Goal: Information Seeking & Learning: Check status

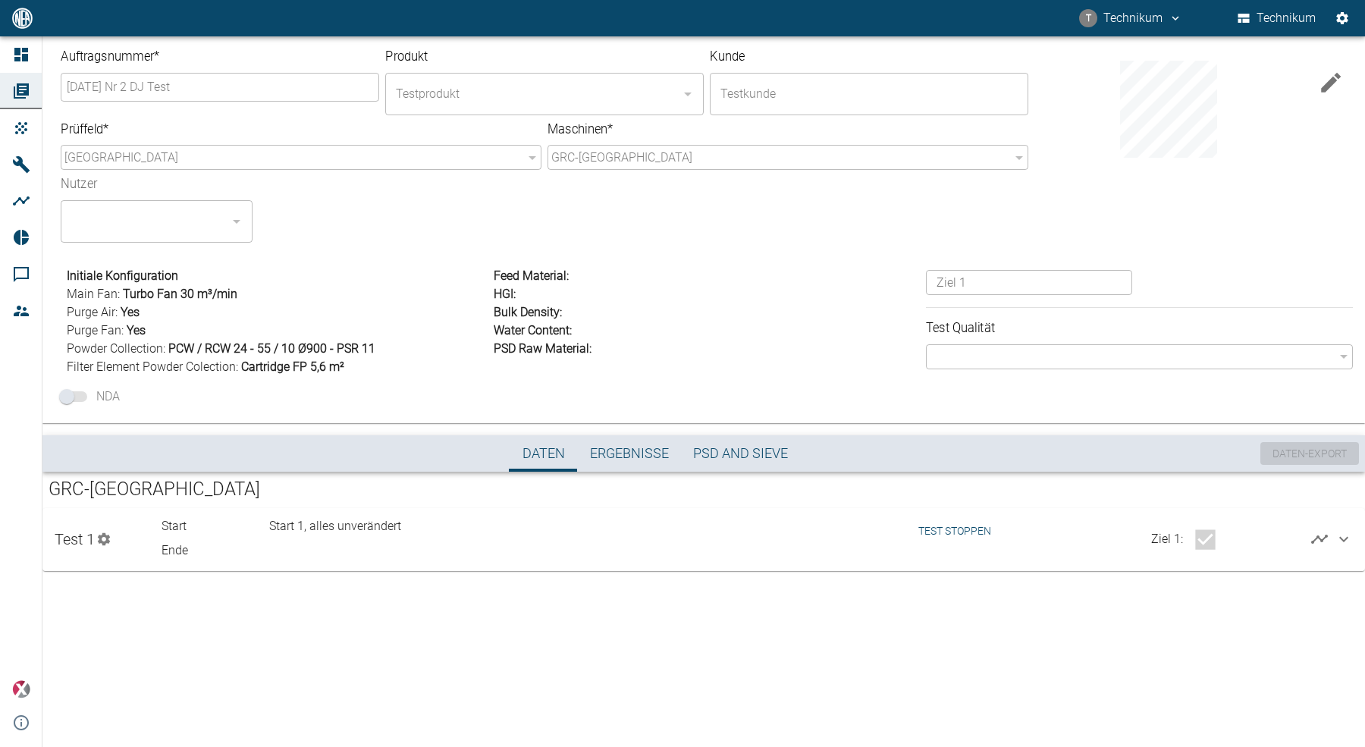
click at [953, 523] on button "Test stoppen" at bounding box center [954, 531] width 85 height 28
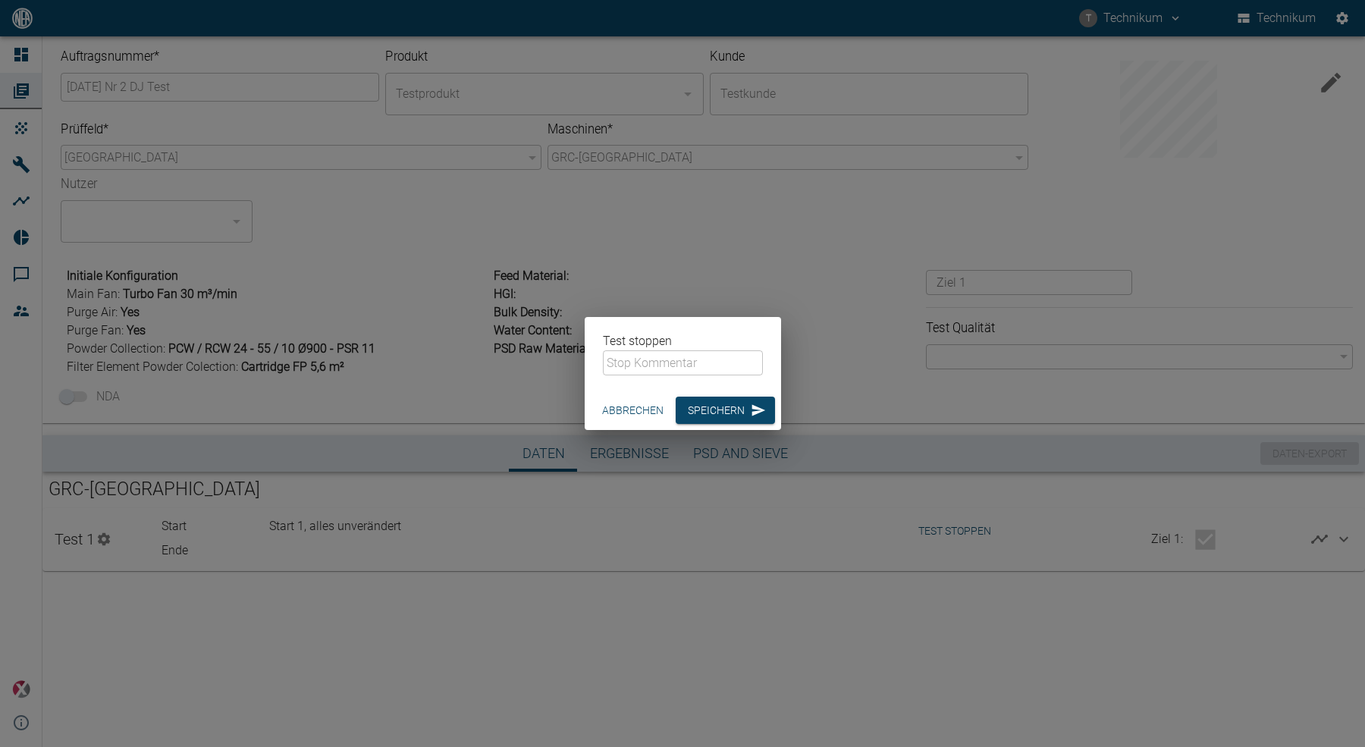
click at [647, 364] on input "text" at bounding box center [683, 362] width 160 height 25
click at [641, 363] on input "text" at bounding box center [683, 362] width 160 height 25
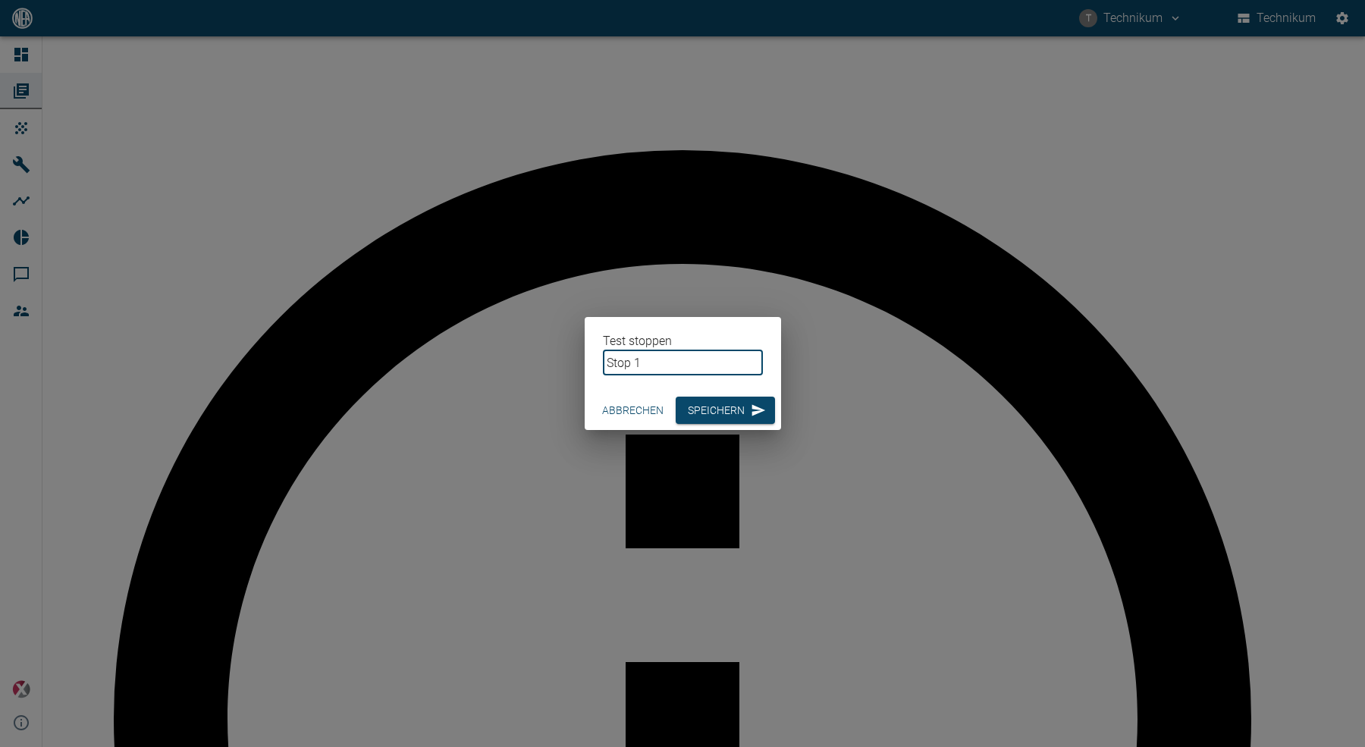
type input "Stop 1"
click at [725, 413] on button "Speichern" at bounding box center [725, 411] width 99 height 28
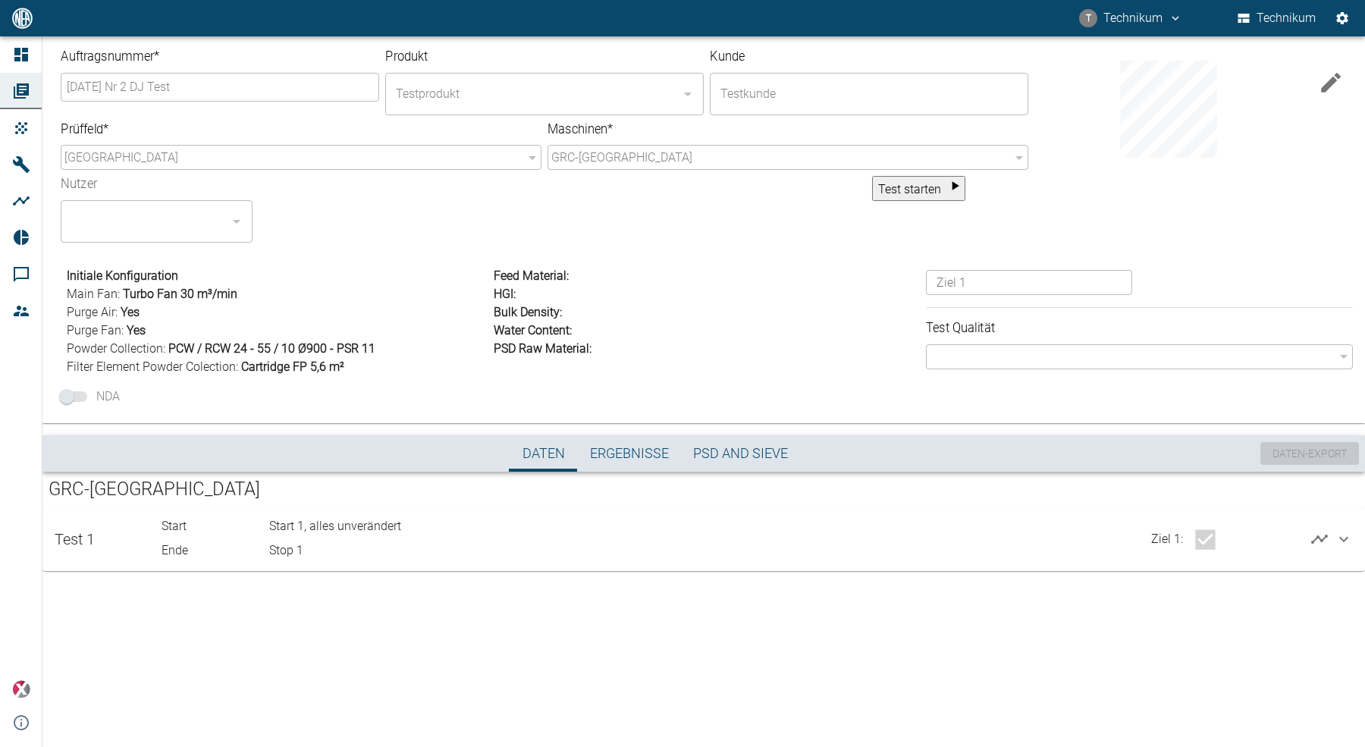
click at [1025, 535] on div "Ziel 1 :" at bounding box center [1120, 536] width 215 height 51
click at [1345, 539] on icon at bounding box center [1343, 539] width 9 height 5
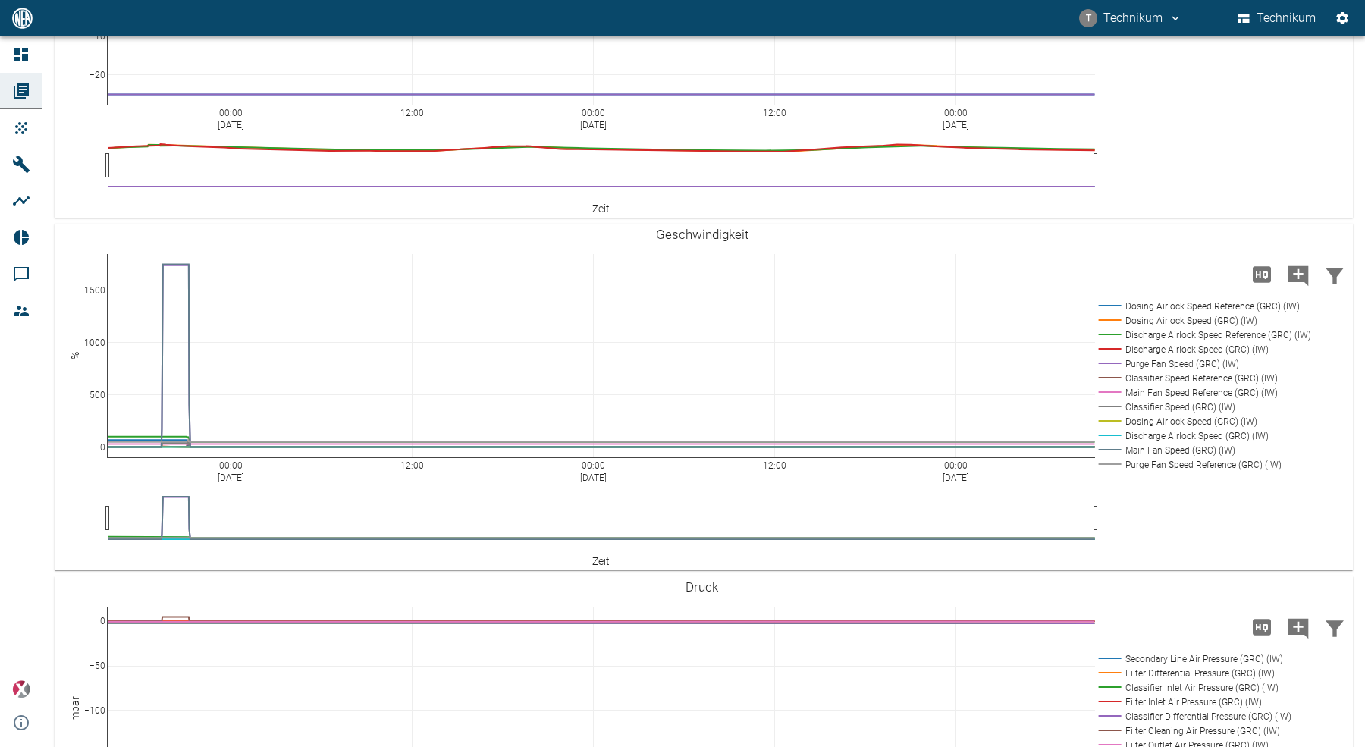
scroll to position [1173, 0]
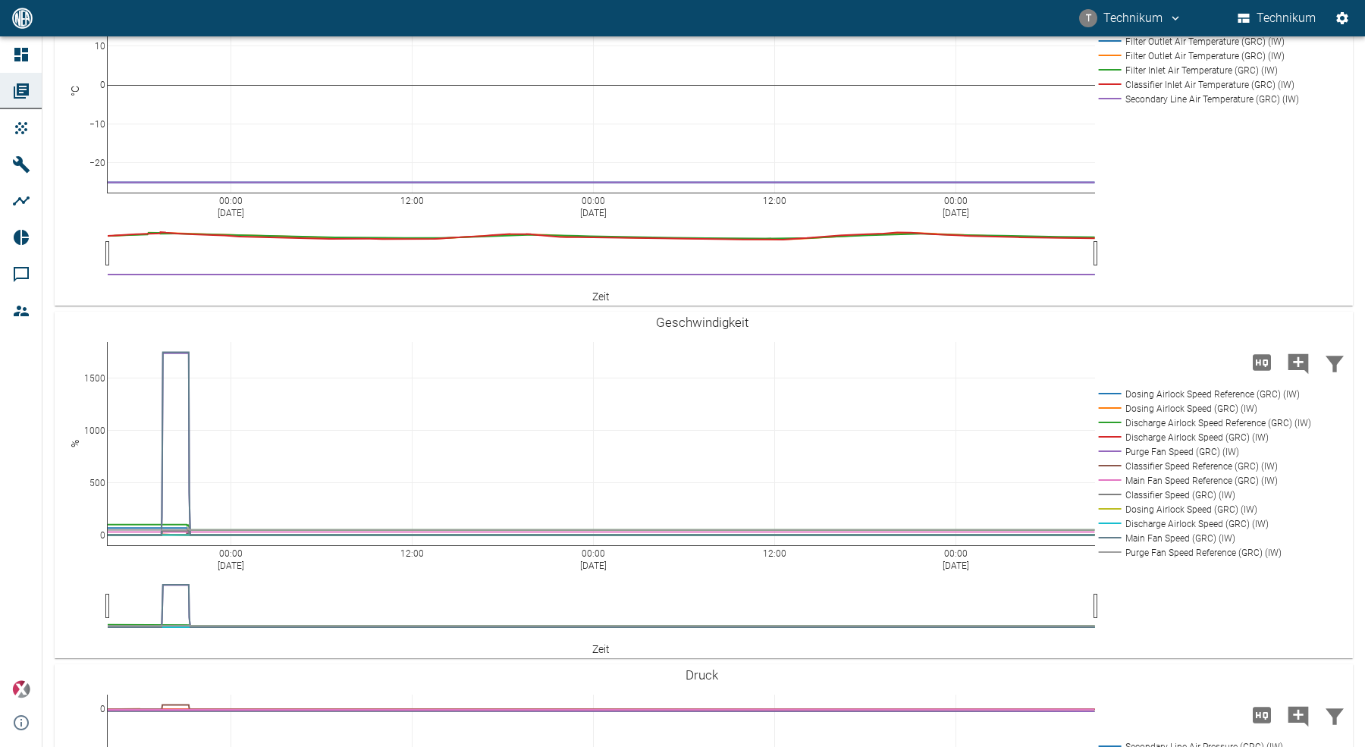
click at [1207, 105] on rect at bounding box center [1196, 98] width 202 height 14
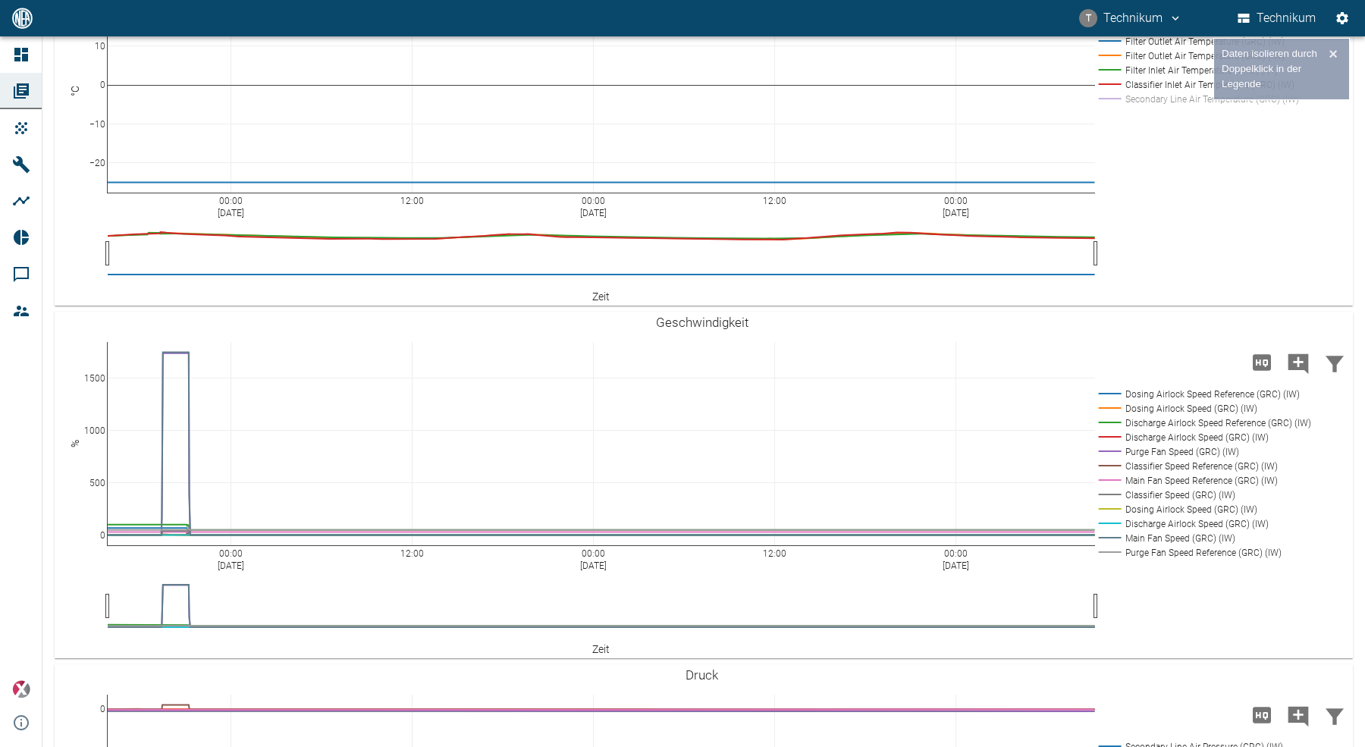
click at [1194, 48] on rect at bounding box center [1196, 40] width 202 height 14
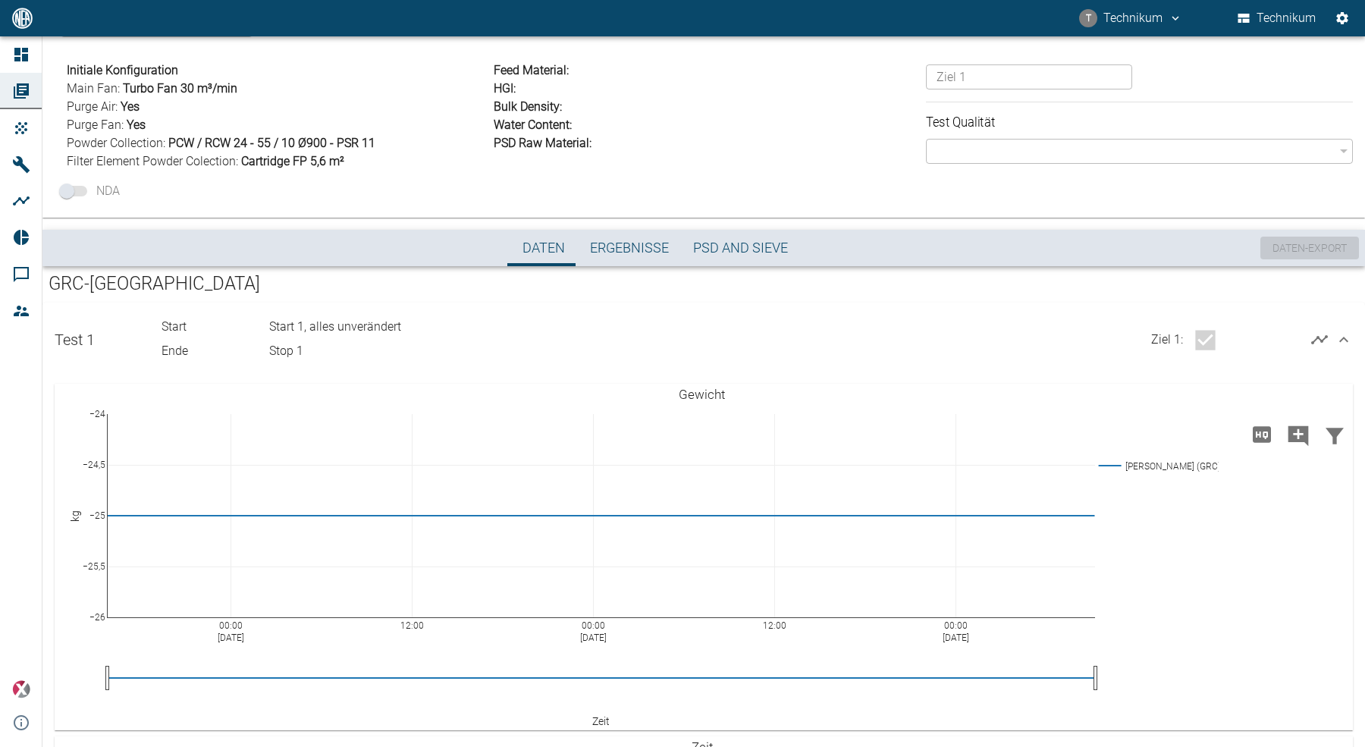
scroll to position [0, 0]
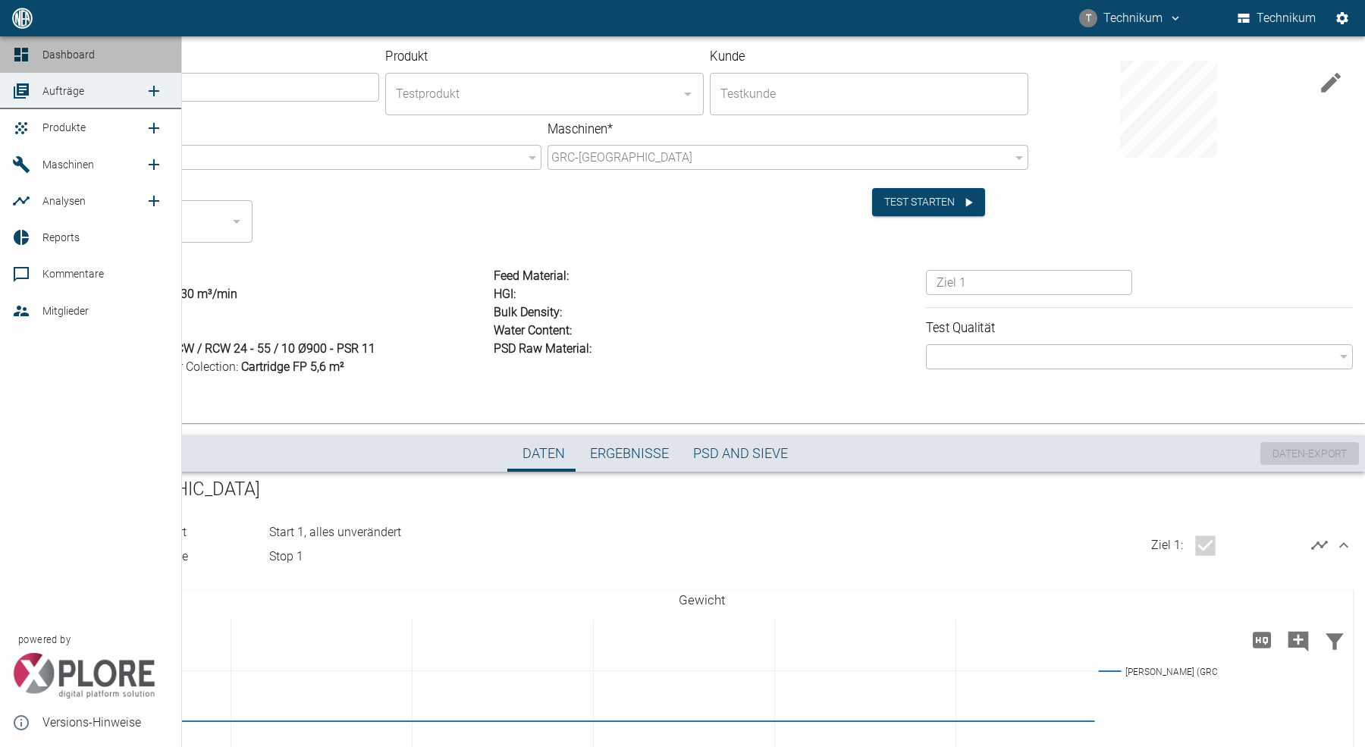
click at [35, 55] on link "Dashboard" at bounding box center [90, 54] width 181 height 36
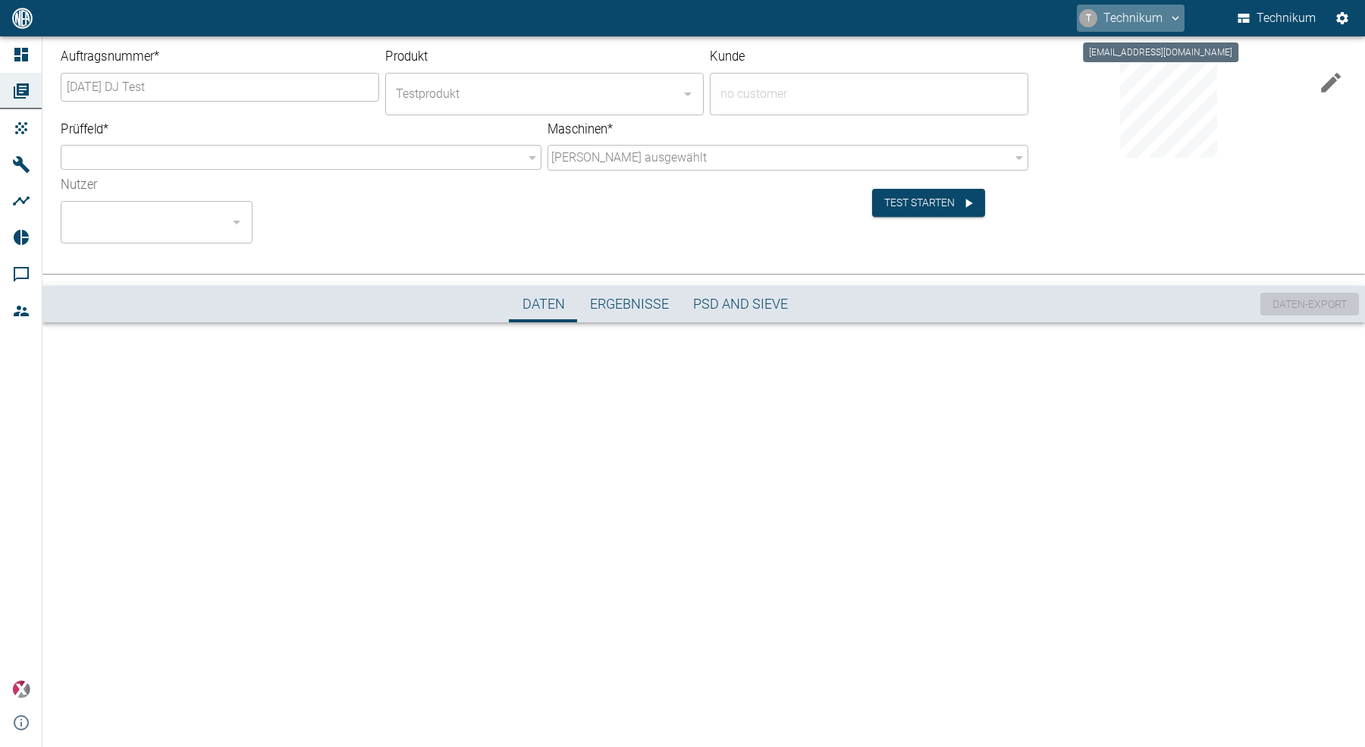
click at [1128, 15] on button "T Technikum" at bounding box center [1131, 18] width 108 height 27
click at [1122, 62] on span "Ausloggen" at bounding box center [1144, 61] width 57 height 18
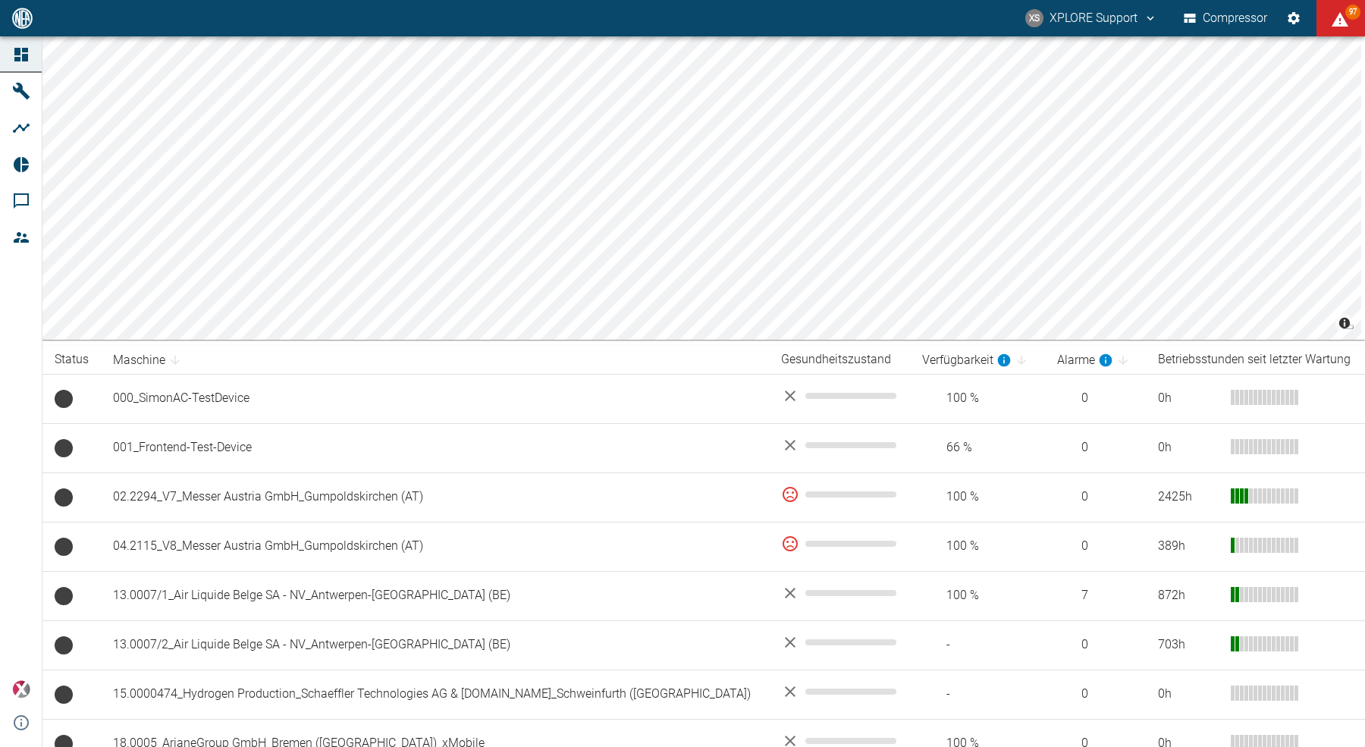
scroll to position [2, 0]
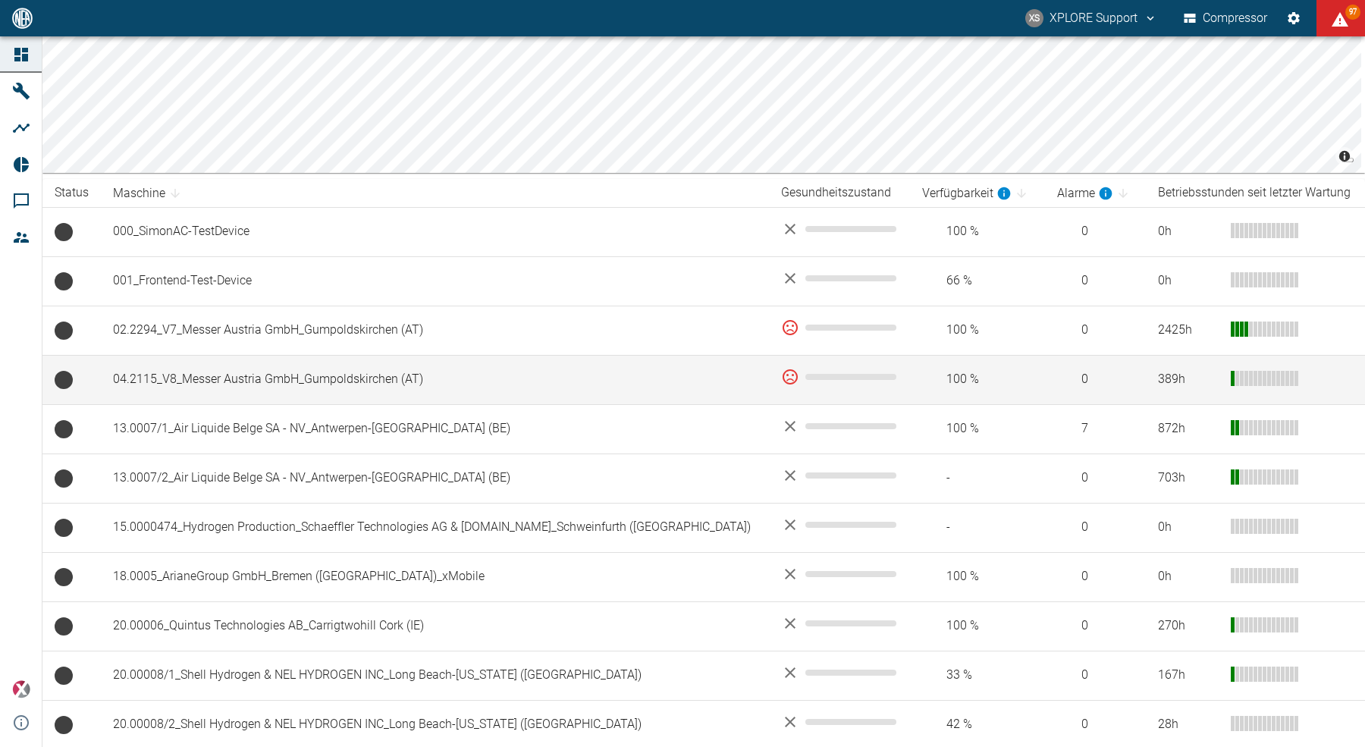
scroll to position [180, 0]
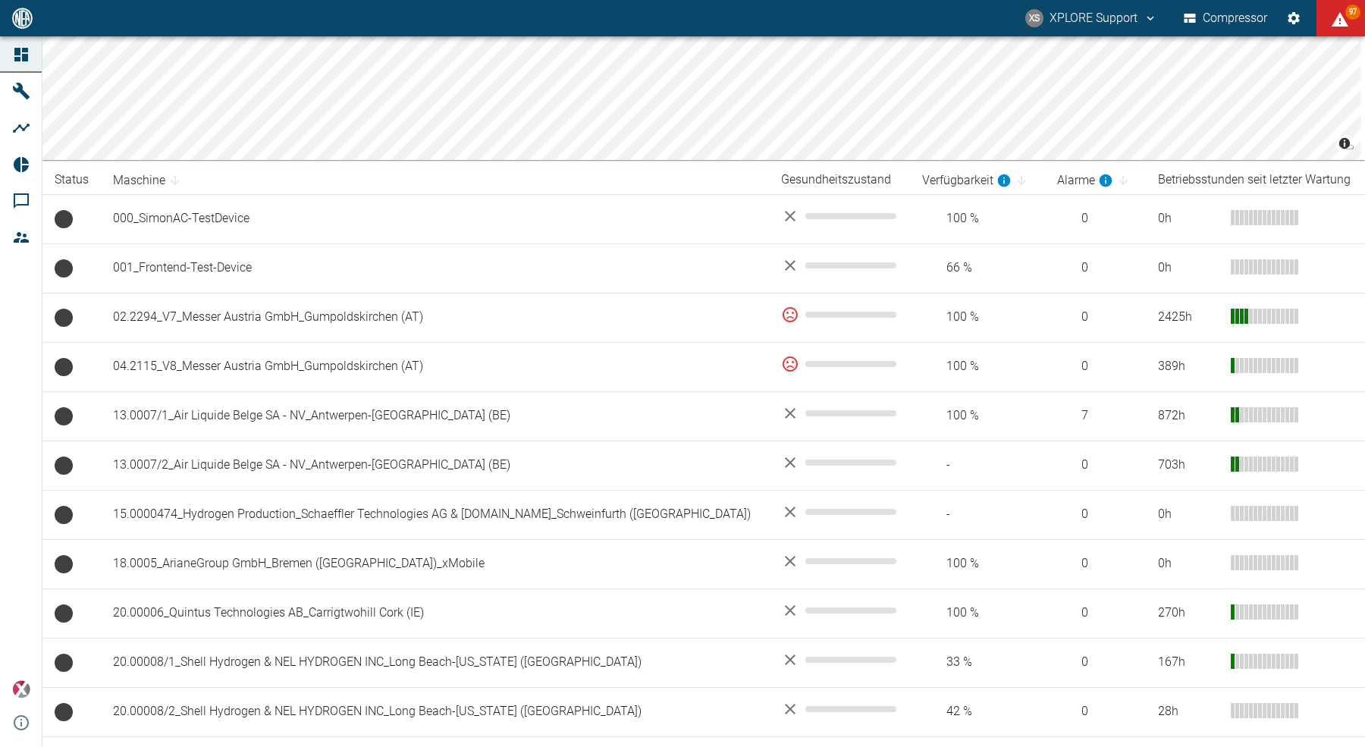
click at [1084, 14] on button "XS XPLORE Support" at bounding box center [1091, 18] width 137 height 27
click at [1086, 59] on li "Ausloggen" at bounding box center [1108, 60] width 104 height 27
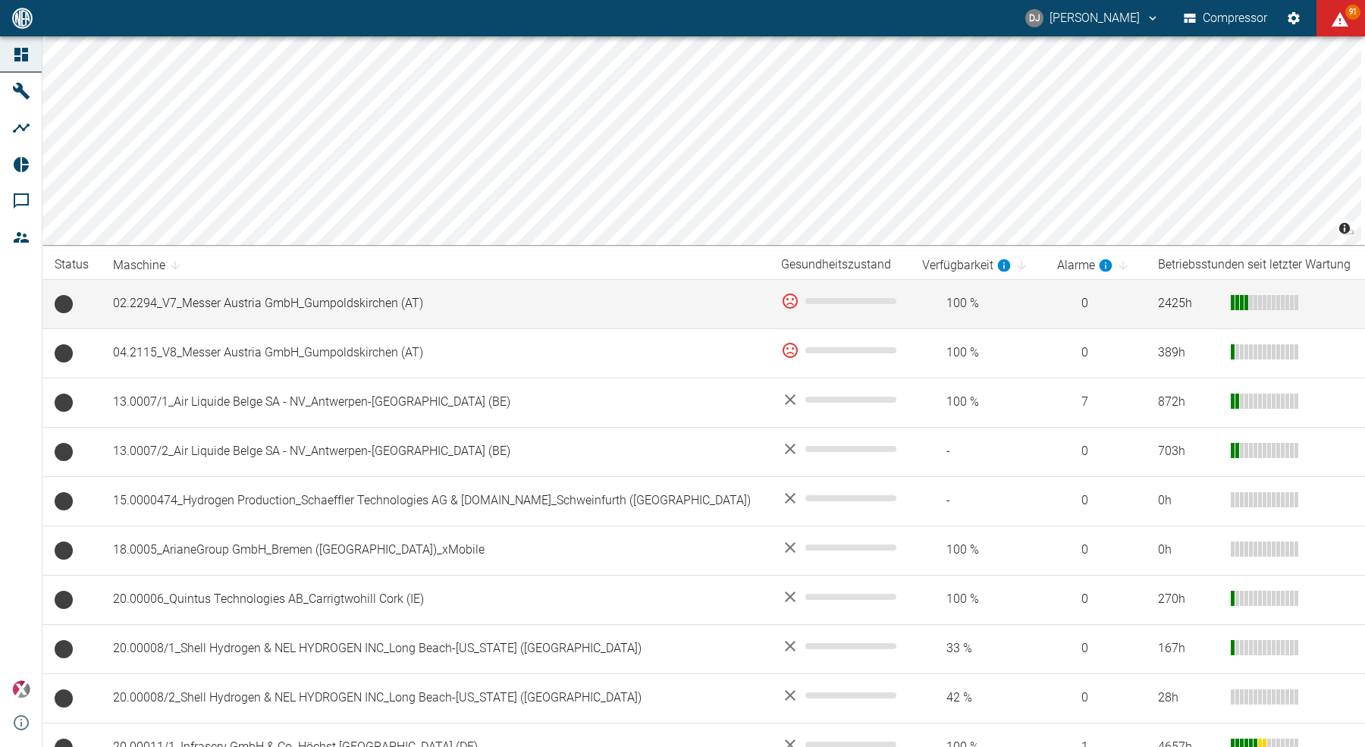
scroll to position [177, 0]
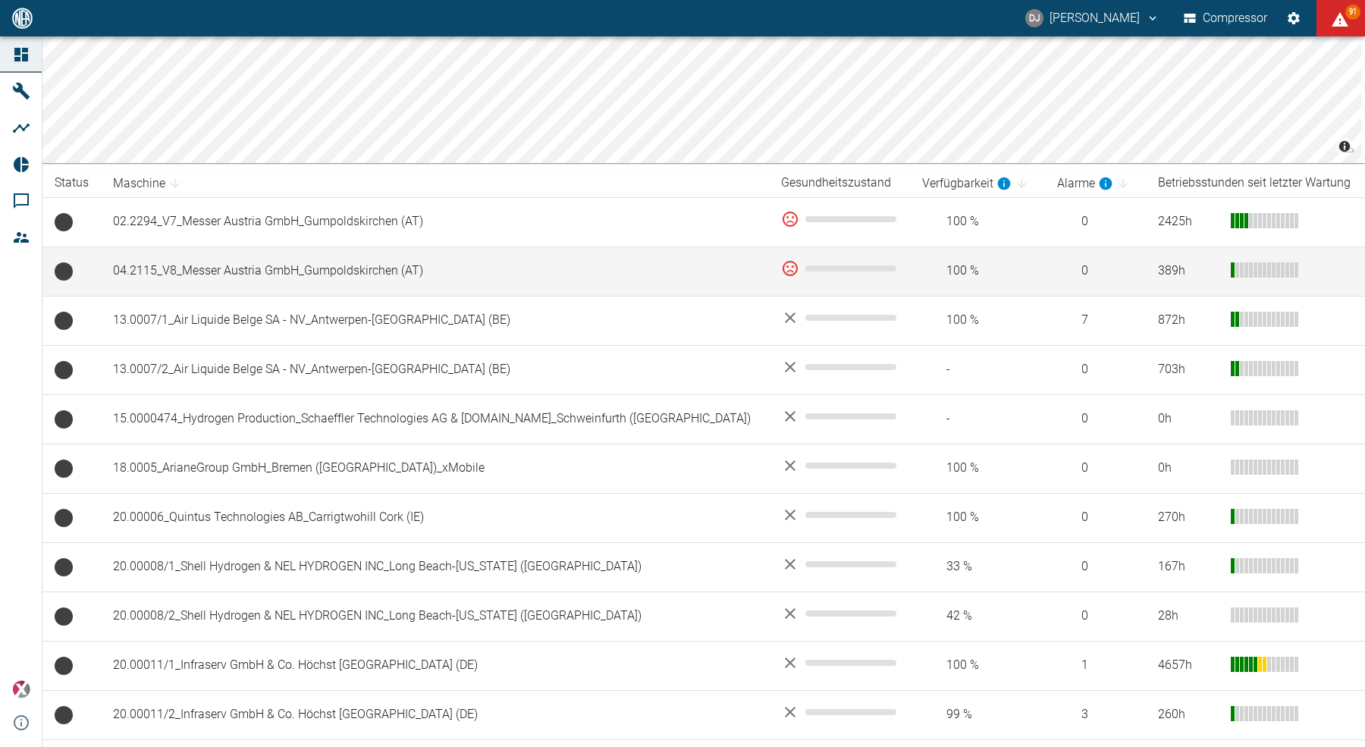
click at [243, 273] on td "04.2115_V8_Messer Austria GmbH_Gumpoldskirchen (AT)" at bounding box center [435, 270] width 668 height 49
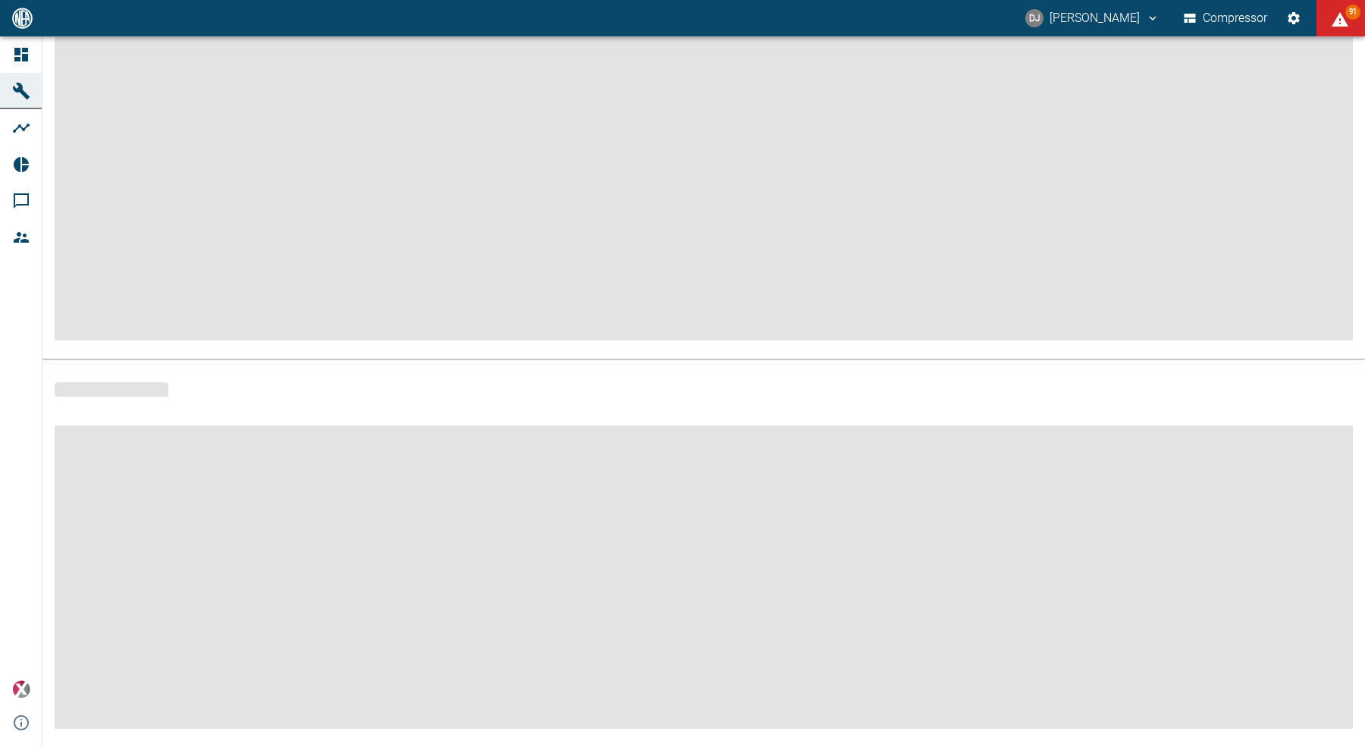
scroll to position [136, 0]
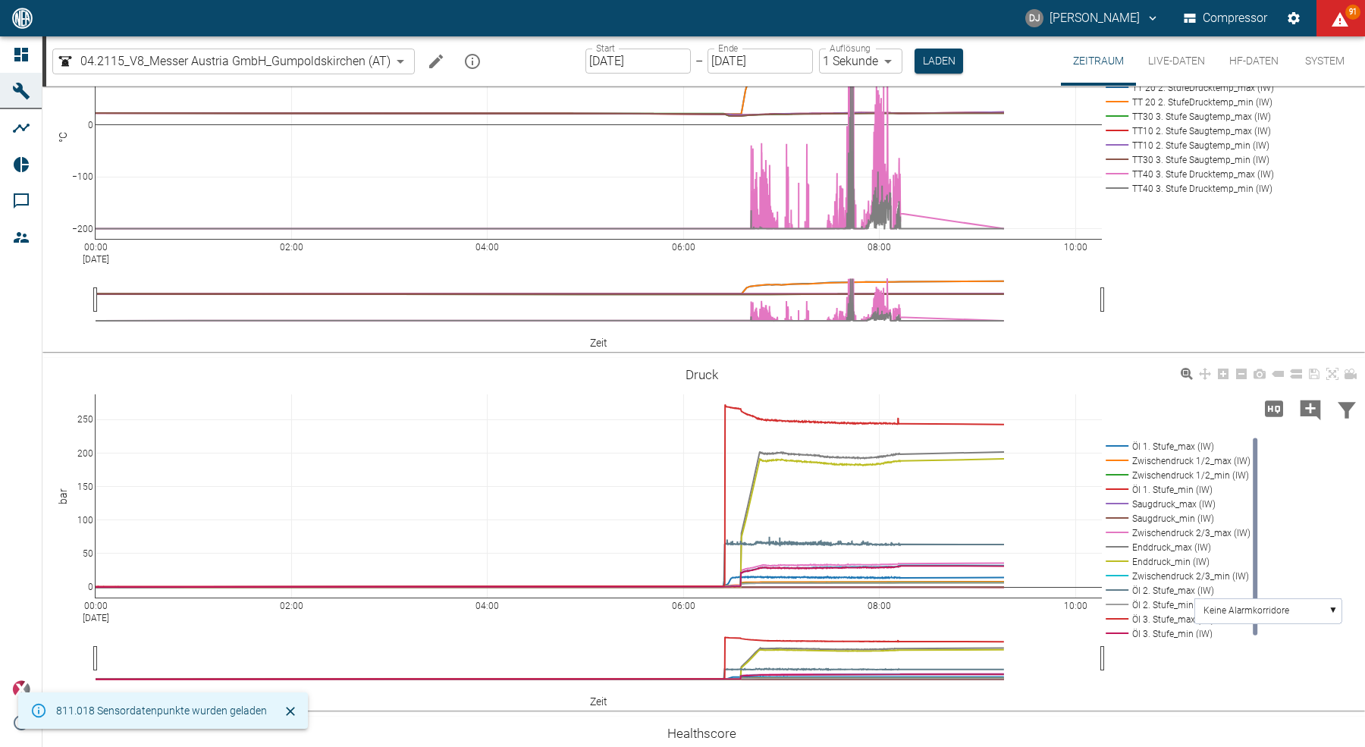
scroll to position [365, 0]
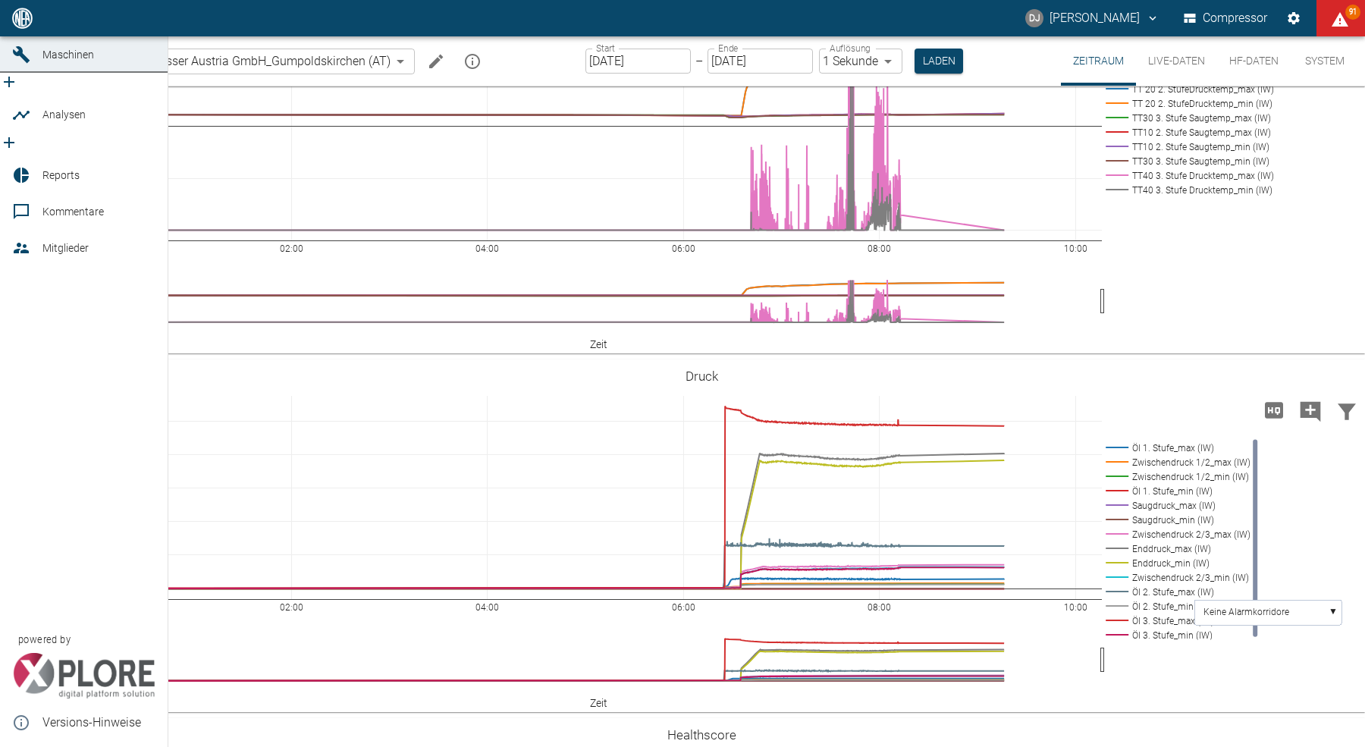
click at [22, 27] on icon at bounding box center [21, 18] width 18 height 18
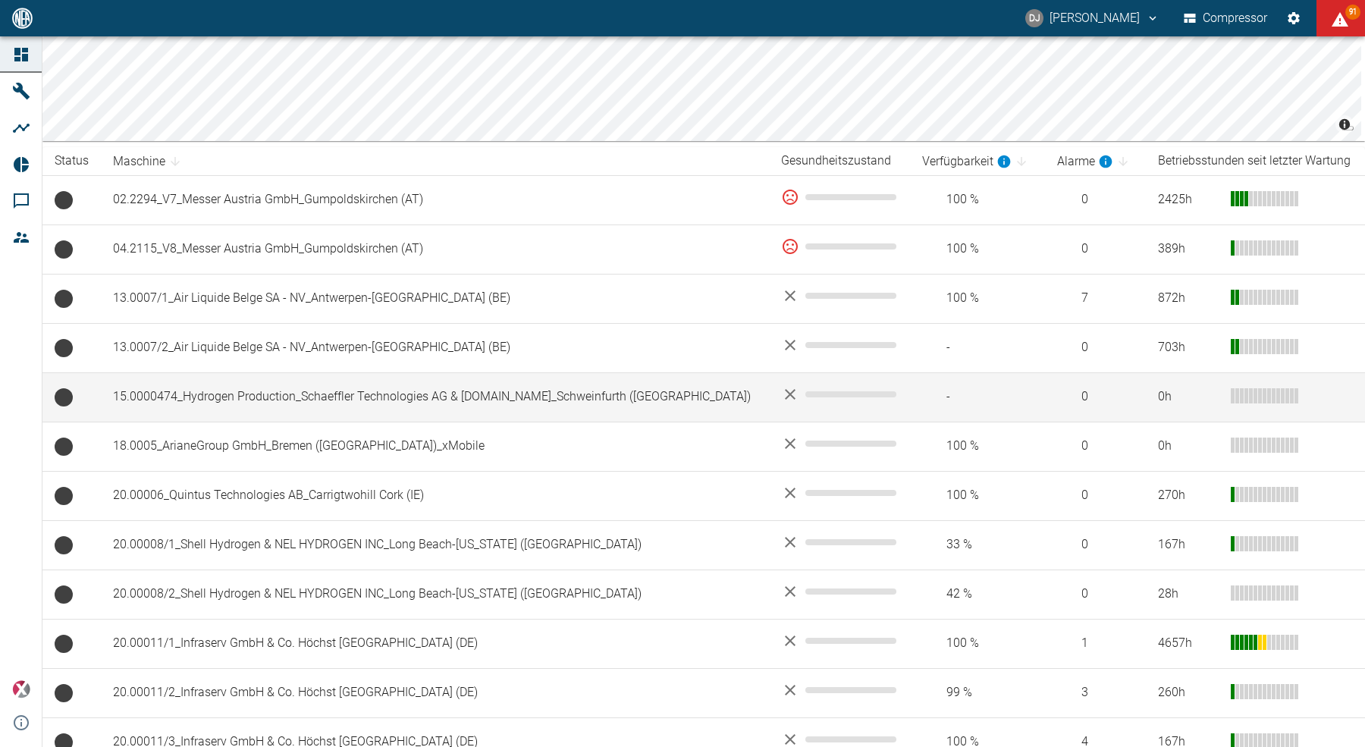
scroll to position [197, 0]
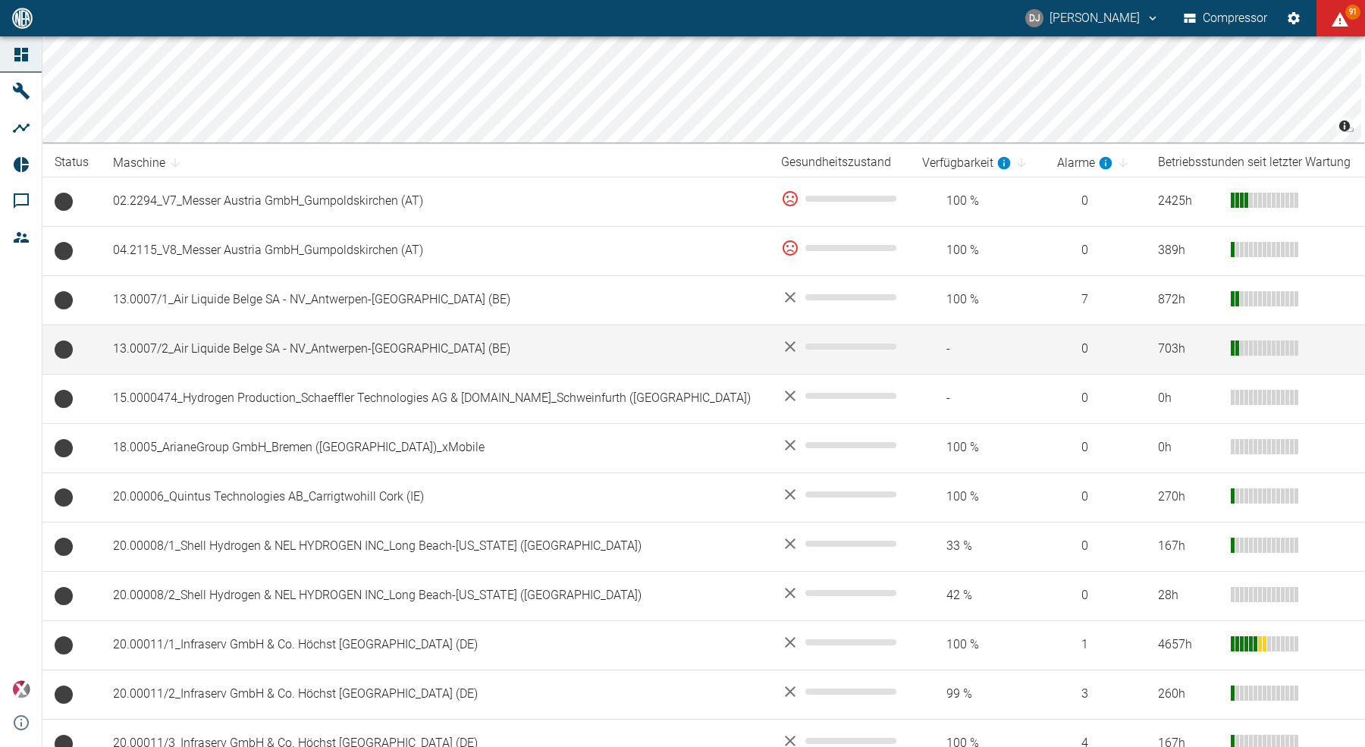
click at [253, 354] on td "13.0007/2_Air Liquide Belge SA - NV_Antwerpen-[GEOGRAPHIC_DATA] (BE)" at bounding box center [435, 349] width 668 height 49
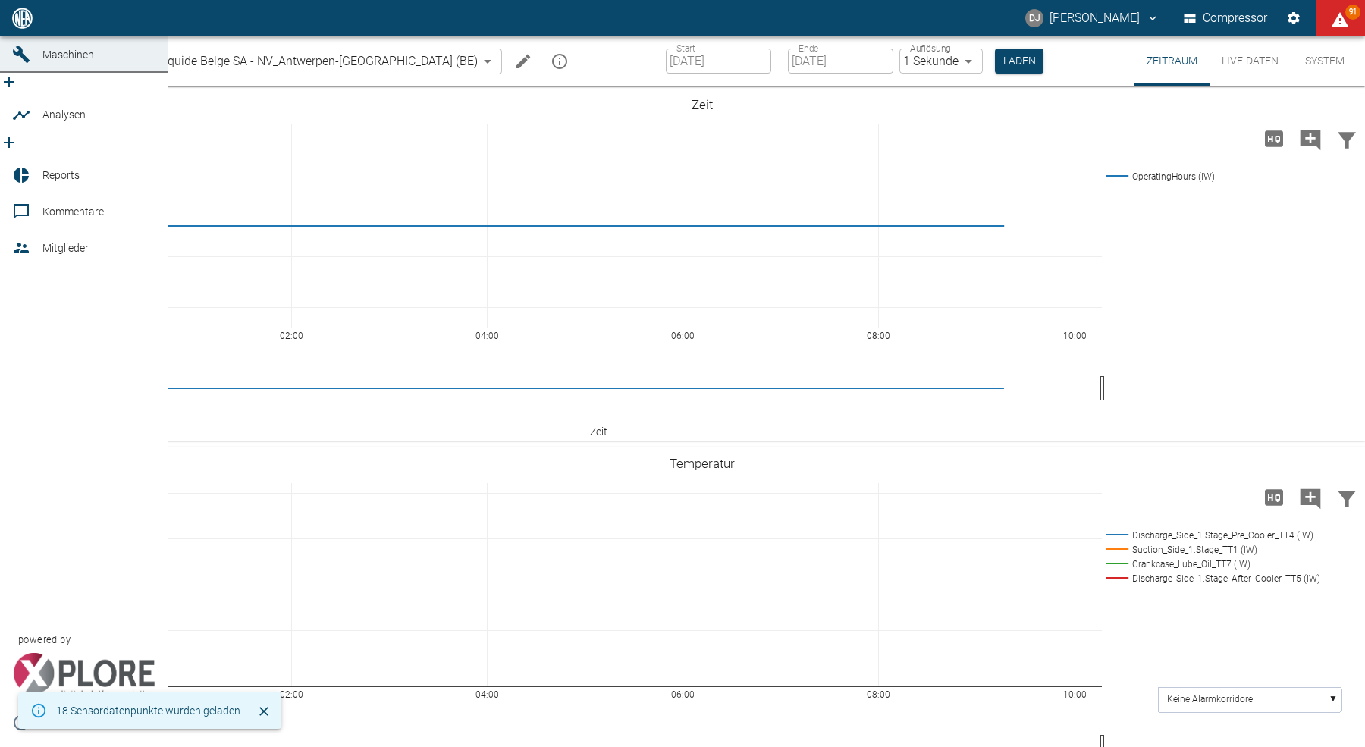
click at [31, 27] on div at bounding box center [23, 18] width 23 height 18
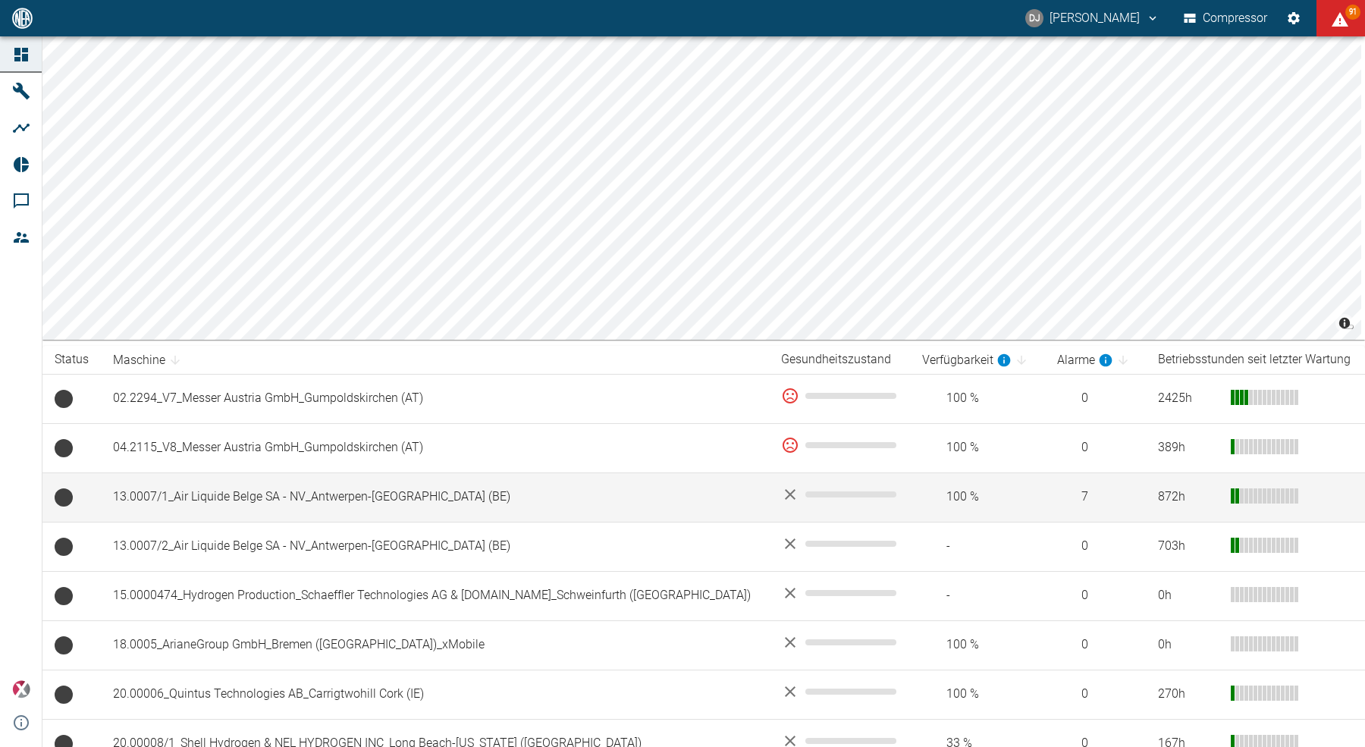
click at [287, 506] on td "13.0007/1_Air Liquide Belge SA - NV_Antwerpen-[GEOGRAPHIC_DATA] (BE)" at bounding box center [435, 496] width 668 height 49
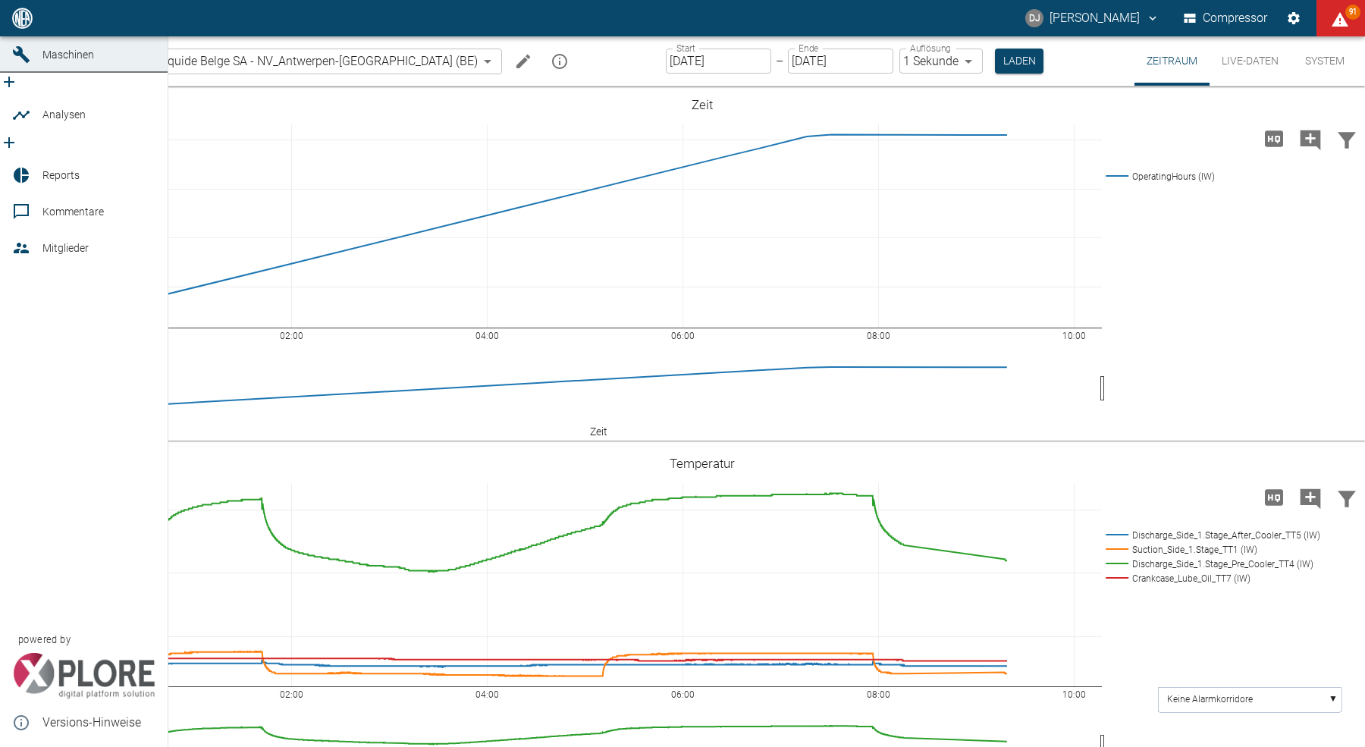
click at [24, 25] on icon at bounding box center [21, 18] width 14 height 14
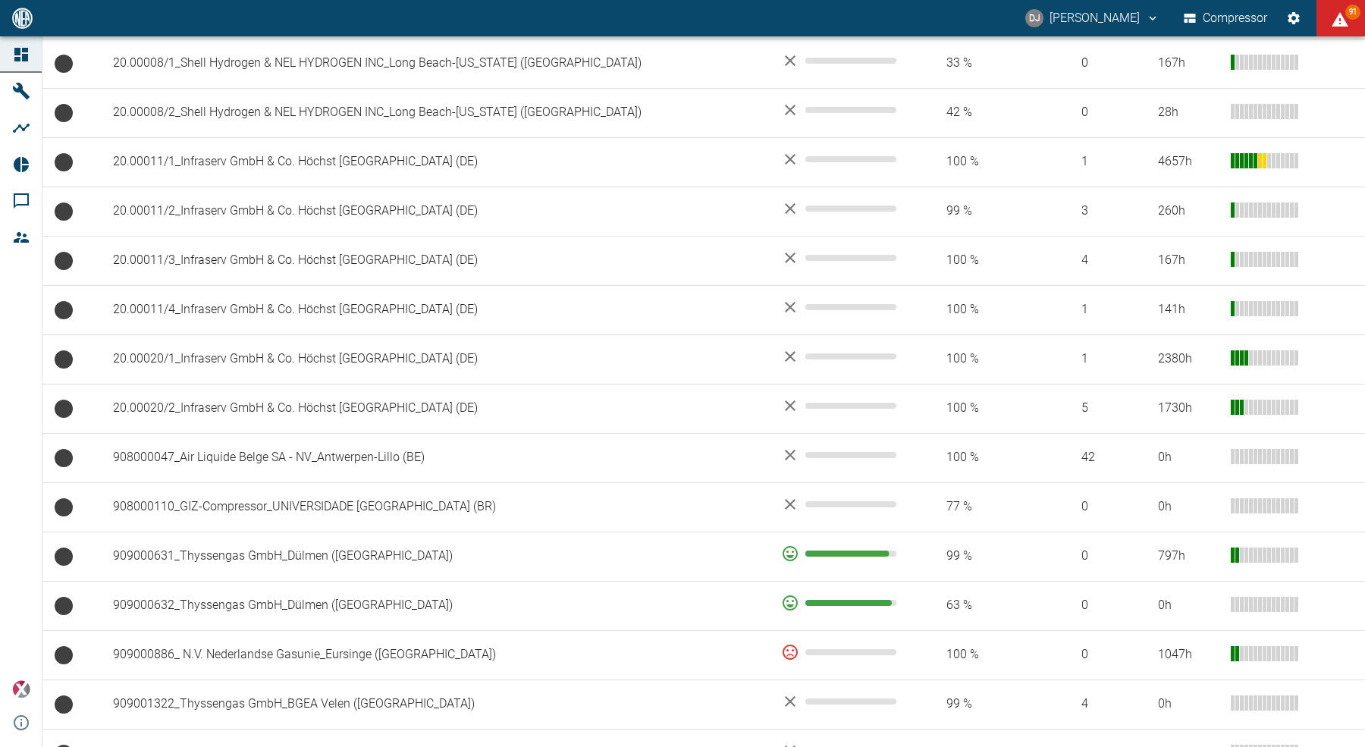
scroll to position [1048, 0]
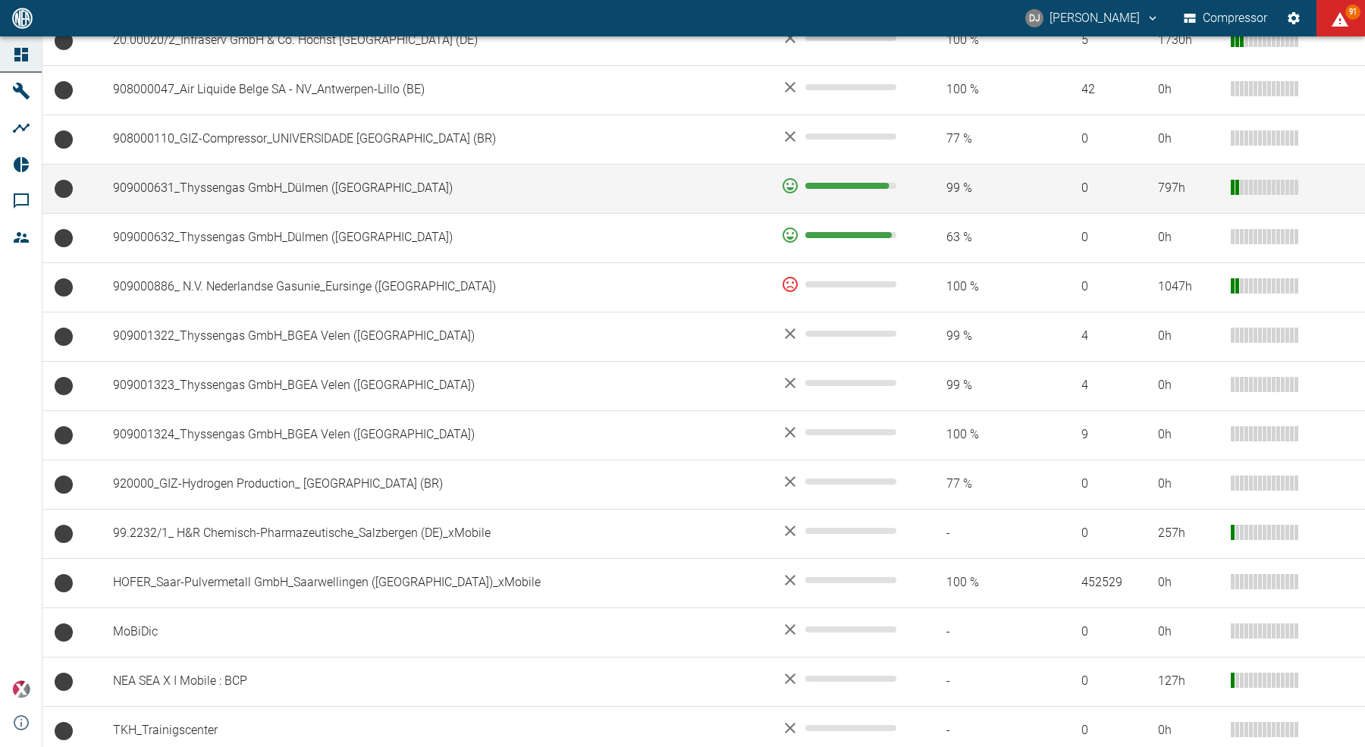
click at [201, 186] on td "909000631_Thyssengas GmbH_Dülmen ([GEOGRAPHIC_DATA])" at bounding box center [435, 188] width 668 height 49
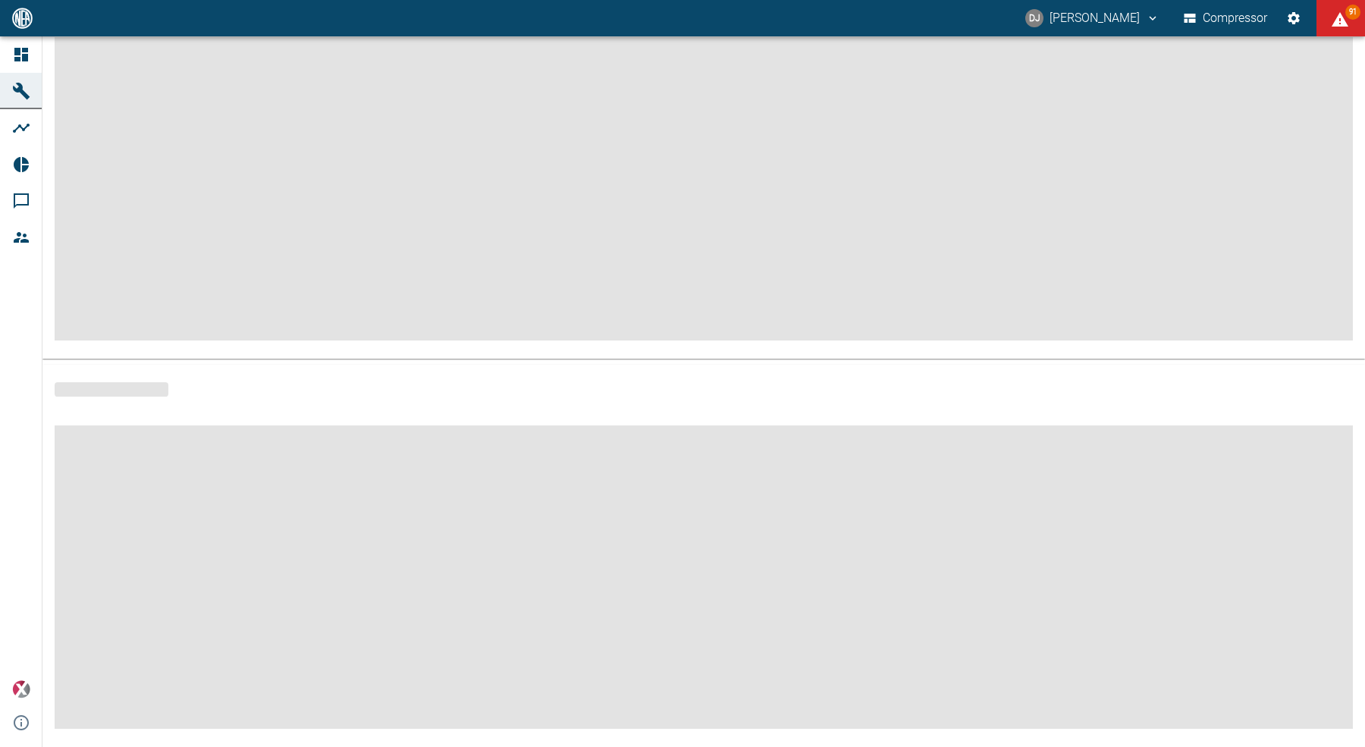
scroll to position [136, 0]
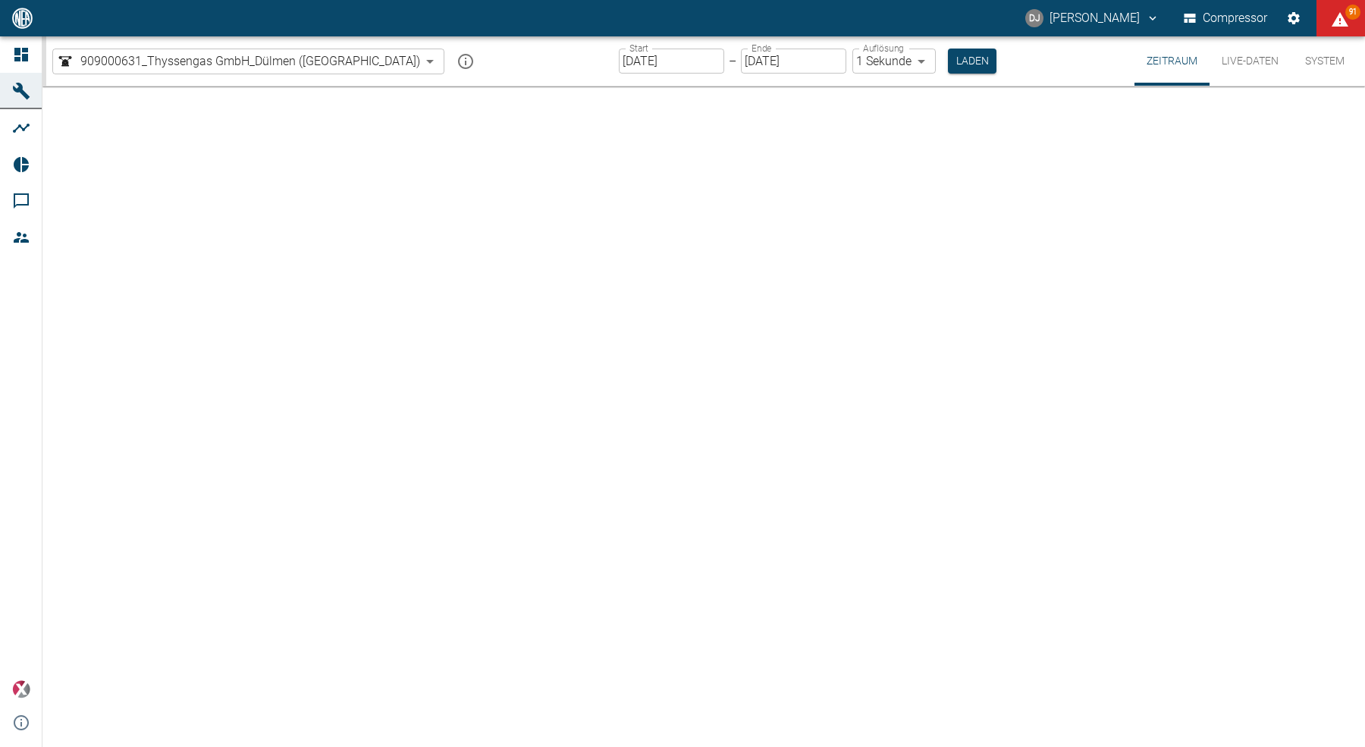
type input "2min"
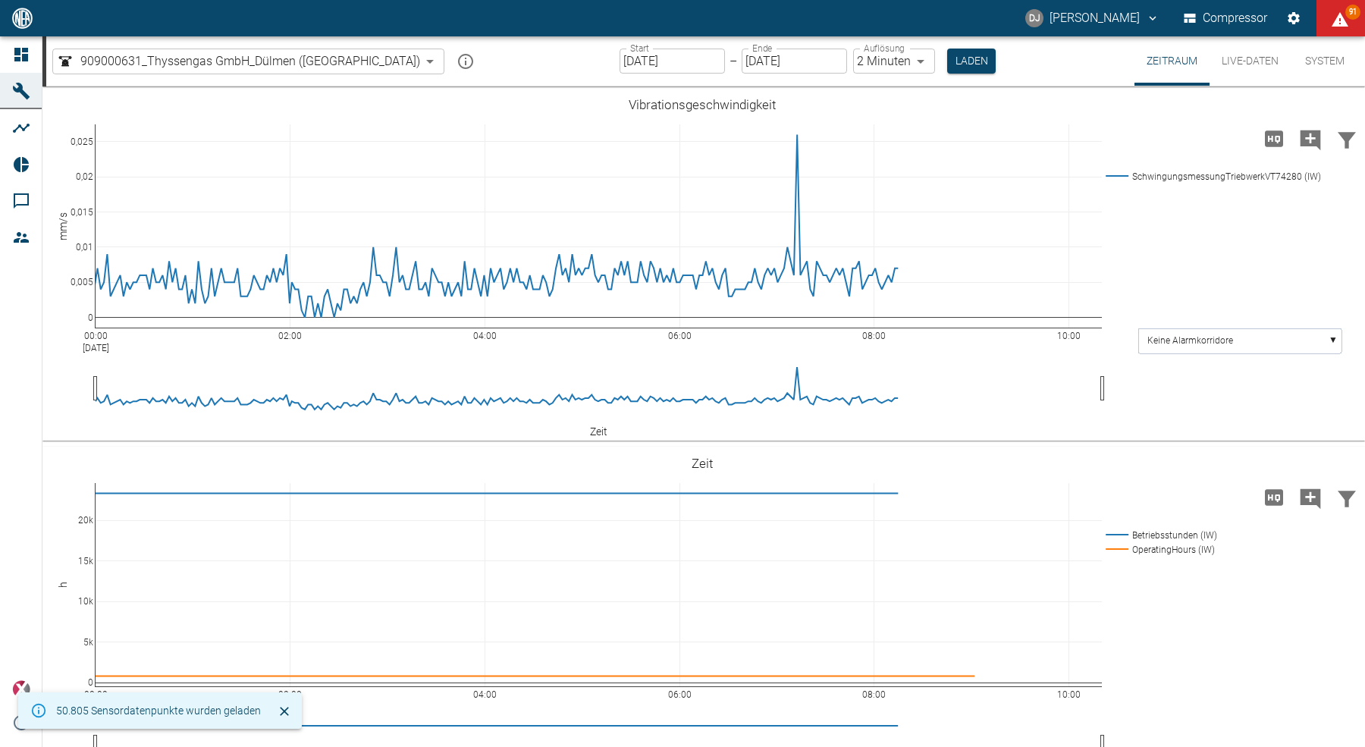
click at [1238, 58] on button "Live-Daten" at bounding box center [1250, 60] width 81 height 49
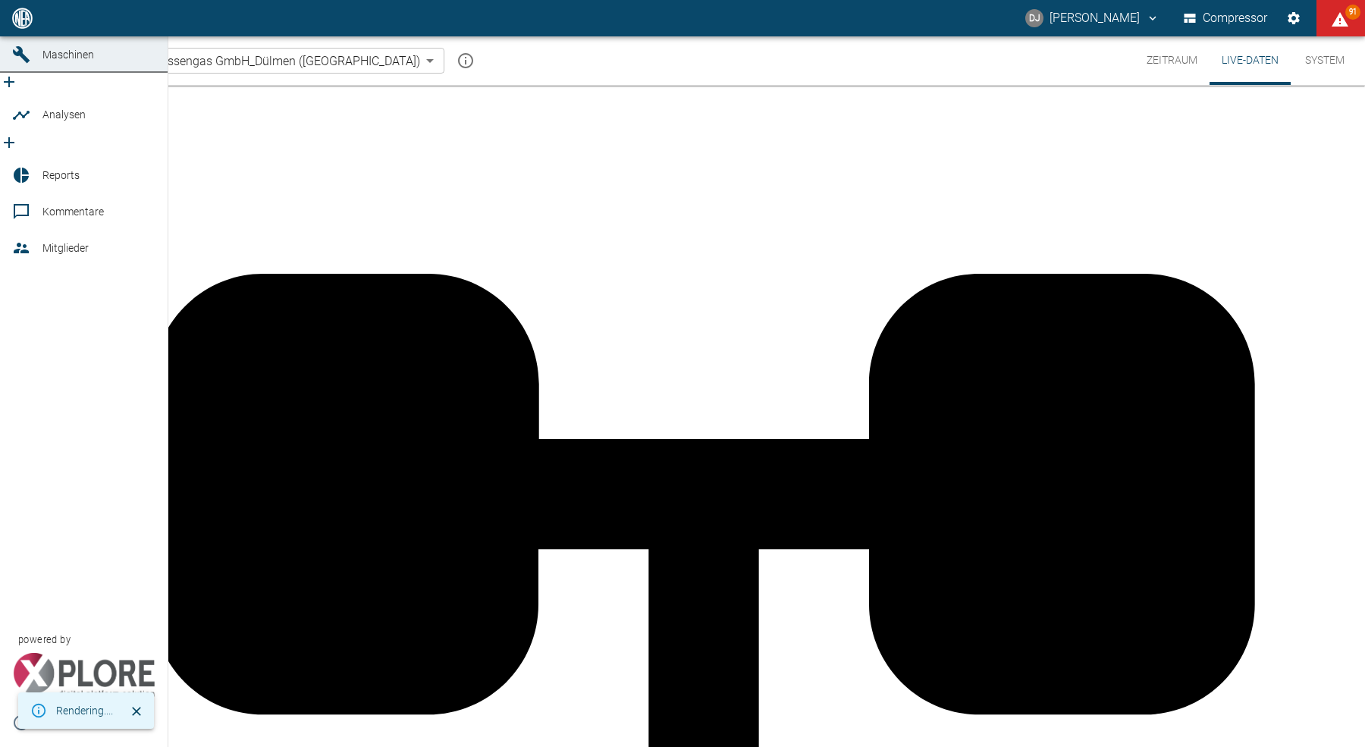
click at [22, 25] on icon at bounding box center [21, 18] width 14 height 14
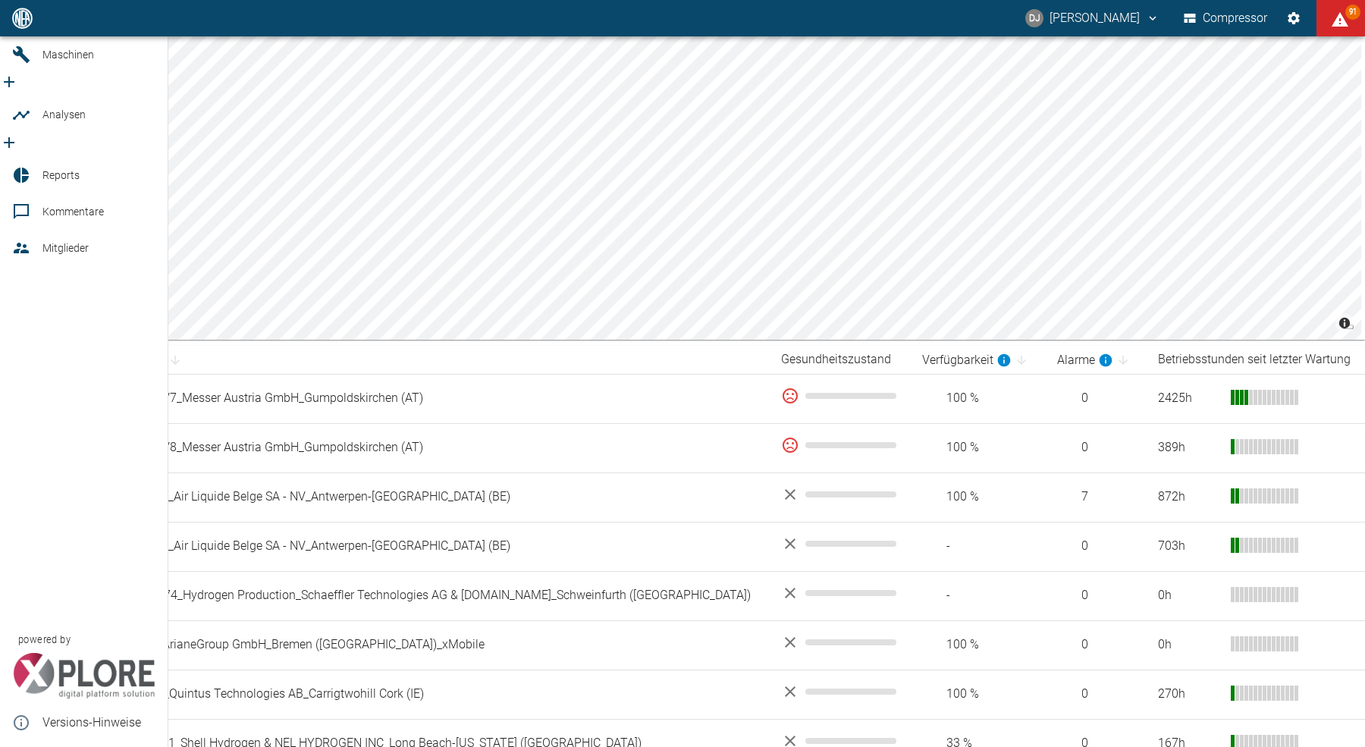
click at [16, 27] on icon at bounding box center [21, 18] width 18 height 18
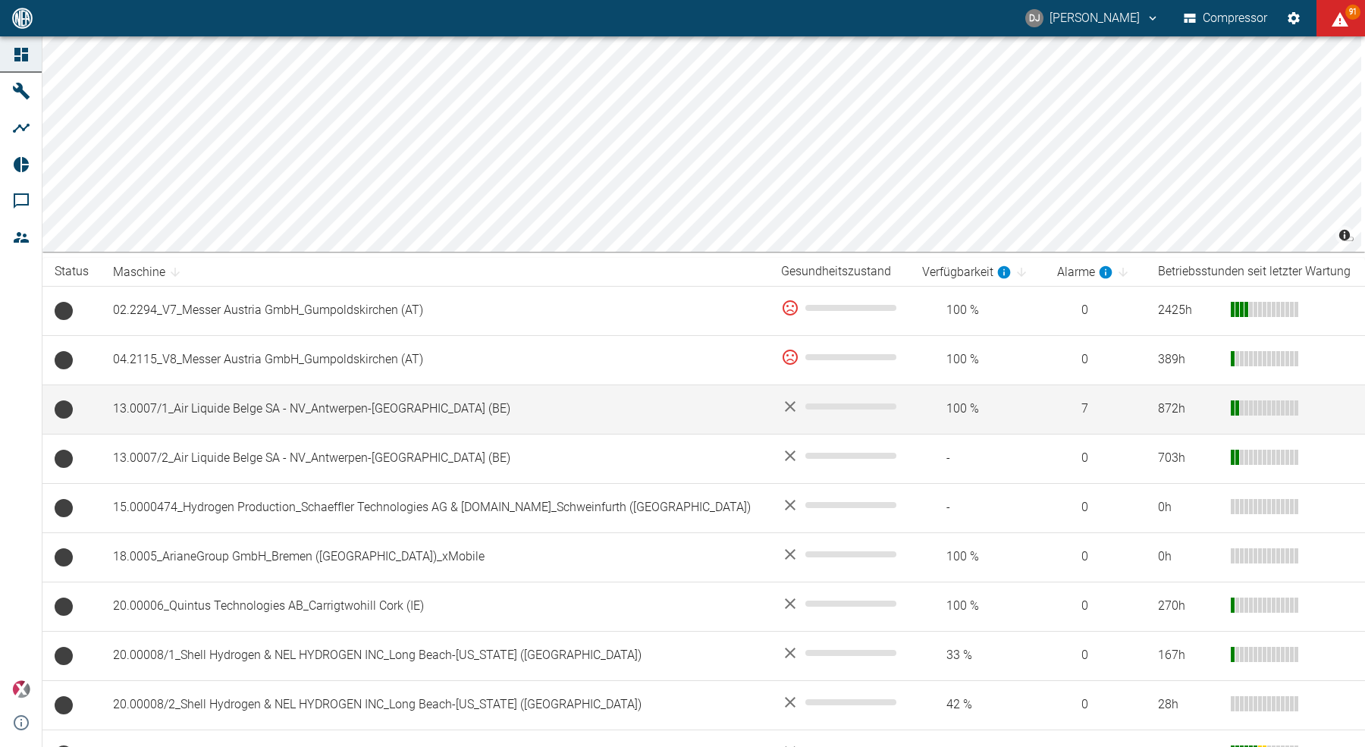
scroll to position [100, 0]
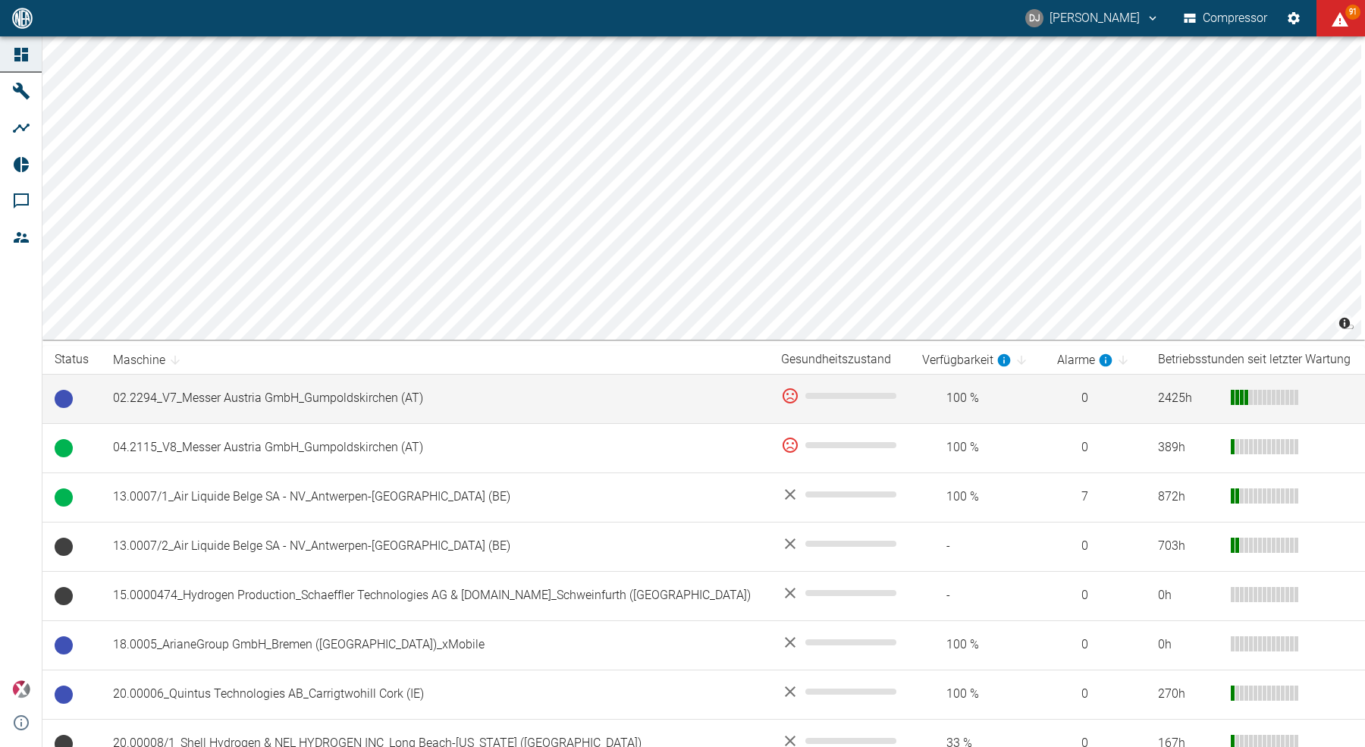
scroll to position [40, 0]
